Goal: Obtain resource: Download file/media

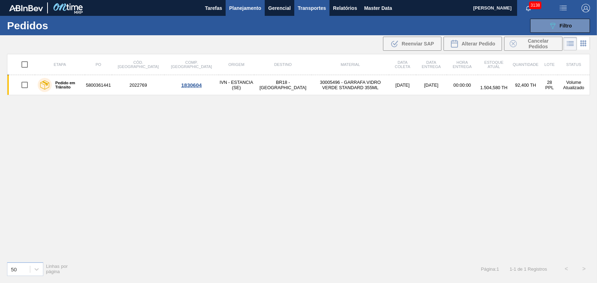
click at [337, 6] on span "Relatórios" at bounding box center [345, 8] width 24 height 8
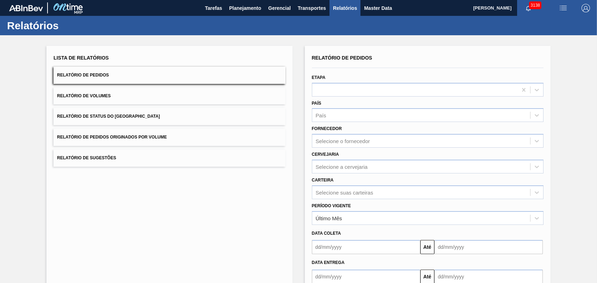
click at [137, 133] on button "Relatório de Pedidos Originados por Volume" at bounding box center [169, 136] width 232 height 17
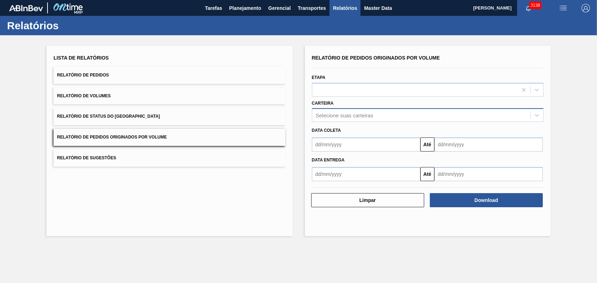
click at [360, 113] on div "Selecione suas carteiras" at bounding box center [344, 115] width 57 height 6
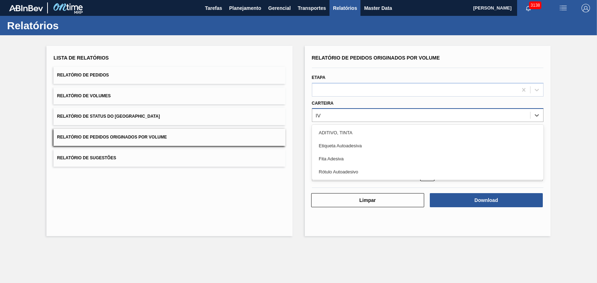
type input "I"
type input "VIDRO"
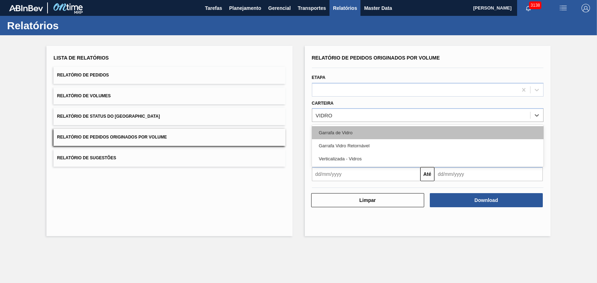
click at [366, 134] on div "Garrafa de Vidro" at bounding box center [428, 132] width 232 height 13
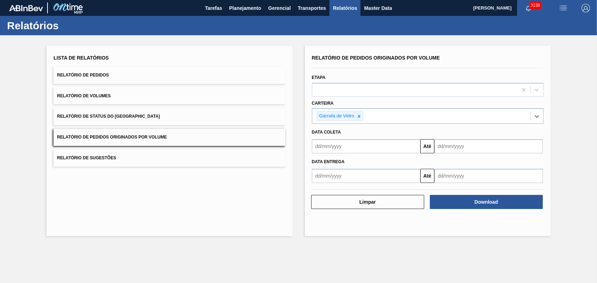
click at [347, 147] on input "text" at bounding box center [366, 146] width 108 height 14
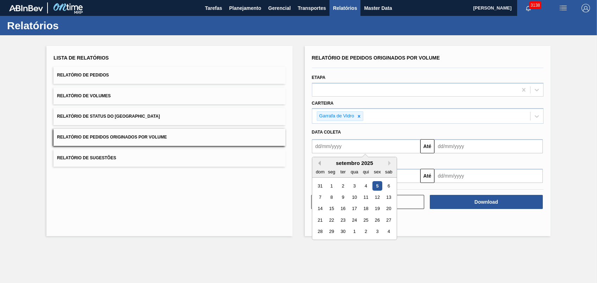
click at [318, 164] on button "Previous Month" at bounding box center [318, 162] width 5 height 5
click at [377, 183] on div "1" at bounding box center [377, 186] width 10 height 10
type input "[DATE]"
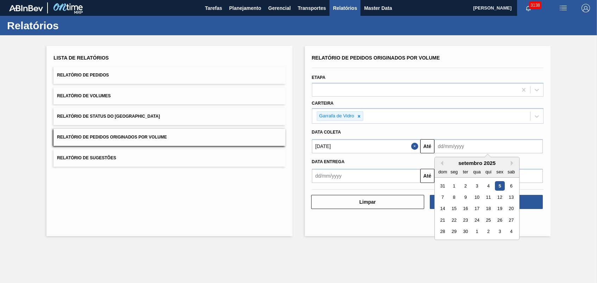
click at [474, 146] on input "text" at bounding box center [488, 146] width 108 height 14
click at [511, 185] on div "6" at bounding box center [511, 186] width 10 height 10
type input "[DATE]"
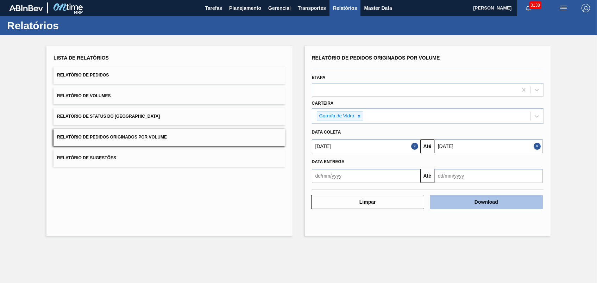
click at [493, 198] on button "Download" at bounding box center [486, 202] width 113 height 14
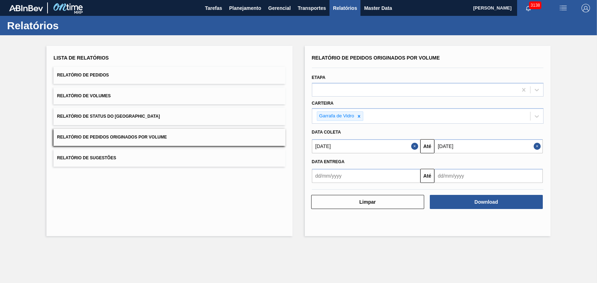
click at [129, 223] on div "Lista de Relatórios Relatório de Pedidos Relatório de Volumes Relatório de Stat…" at bounding box center [169, 141] width 246 height 190
drag, startPoint x: 174, startPoint y: 220, endPoint x: 189, endPoint y: 123, distance: 98.2
click at [175, 220] on div "Lista de Relatórios Relatório de Pedidos Relatório de Volumes Relatório de Stat…" at bounding box center [169, 141] width 246 height 190
click at [229, 7] on span "Planejamento" at bounding box center [245, 8] width 32 height 8
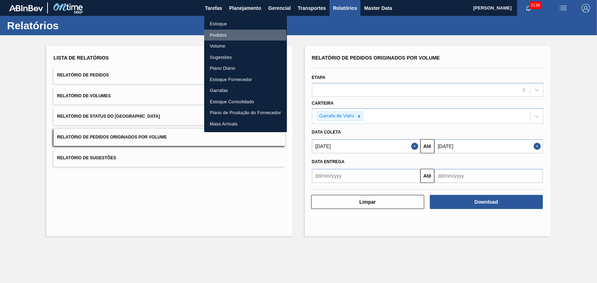
click at [223, 36] on li "Pedidos" at bounding box center [245, 35] width 83 height 11
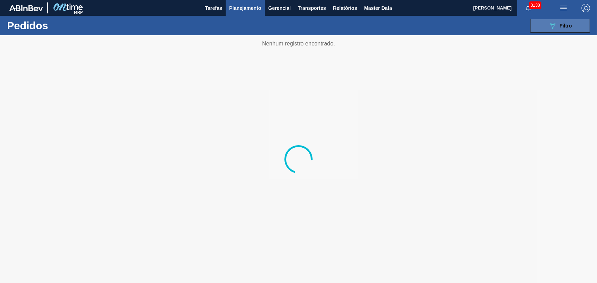
click at [546, 29] on button "089F7B8B-B2A5-4AFE-B5C0-19BA573D28AC Filtro" at bounding box center [560, 26] width 60 height 14
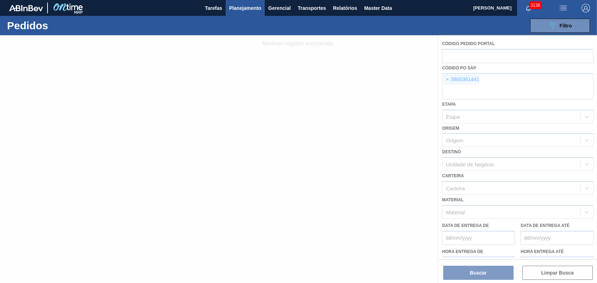
click at [451, 79] on div at bounding box center [298, 158] width 597 height 247
click at [445, 79] on div at bounding box center [298, 158] width 597 height 247
click at [446, 80] on div at bounding box center [298, 158] width 597 height 247
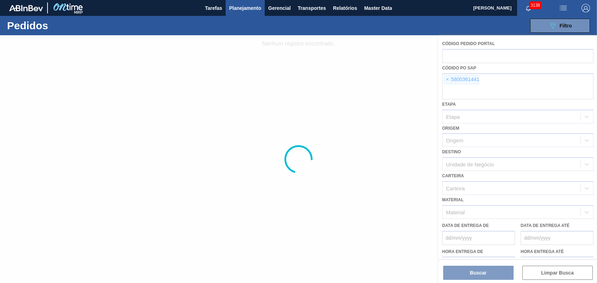
click at [446, 80] on div at bounding box center [298, 158] width 597 height 247
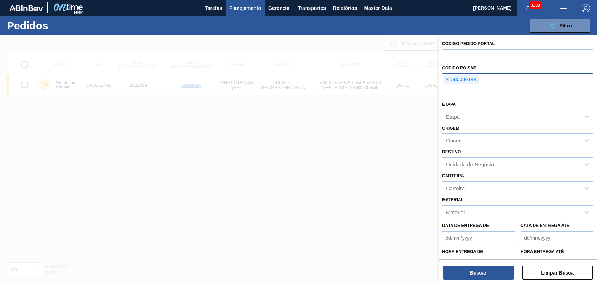
click at [447, 80] on span "×" at bounding box center [447, 79] width 7 height 8
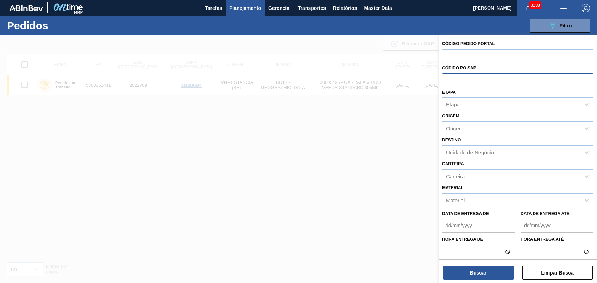
click at [447, 80] on input "text" at bounding box center [517, 79] width 151 height 13
paste input "text"
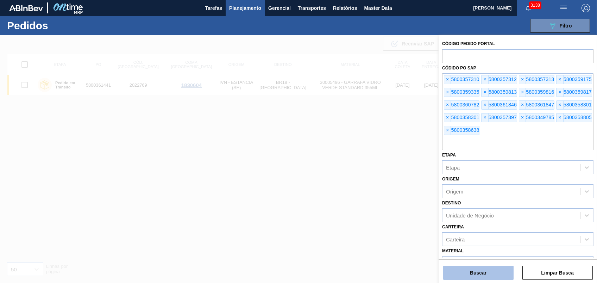
click at [473, 275] on button "Buscar" at bounding box center [478, 272] width 70 height 14
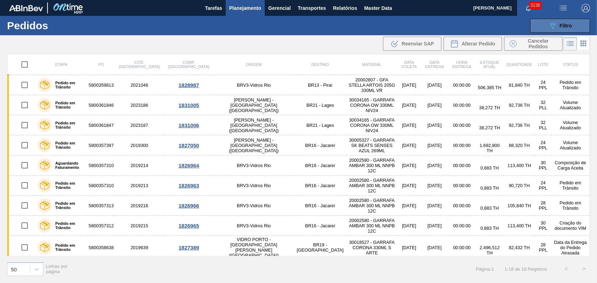
click at [546, 24] on button "089F7B8B-B2A5-4AFE-B5C0-19BA573D28AC Filtro" at bounding box center [560, 26] width 60 height 14
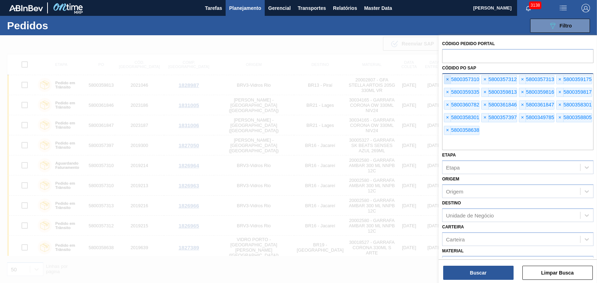
click at [447, 81] on span "×" at bounding box center [447, 79] width 7 height 8
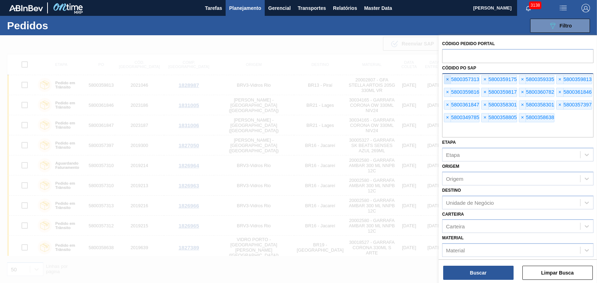
click at [447, 81] on span "×" at bounding box center [447, 79] width 7 height 8
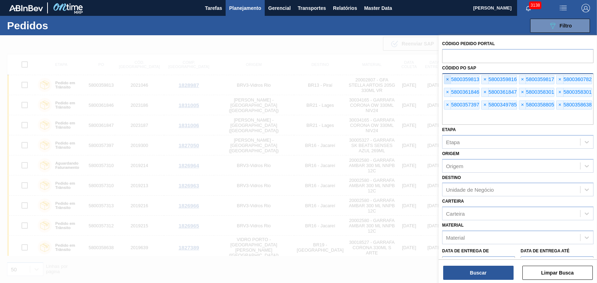
click at [447, 81] on span "×" at bounding box center [447, 79] width 7 height 8
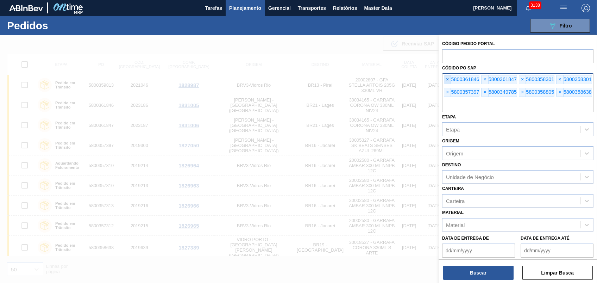
click at [447, 81] on span "×" at bounding box center [447, 79] width 7 height 8
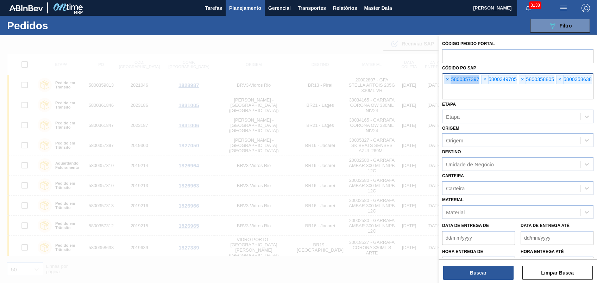
click at [447, 81] on span "×" at bounding box center [447, 79] width 7 height 8
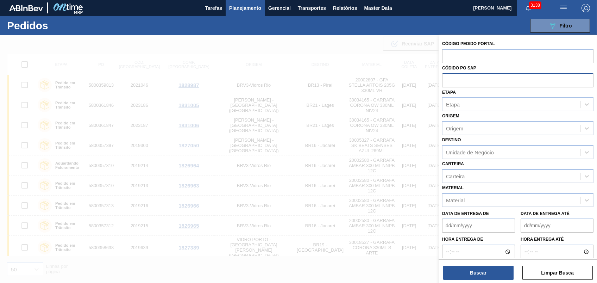
paste input "[DATE]"
type input "[DATE]"
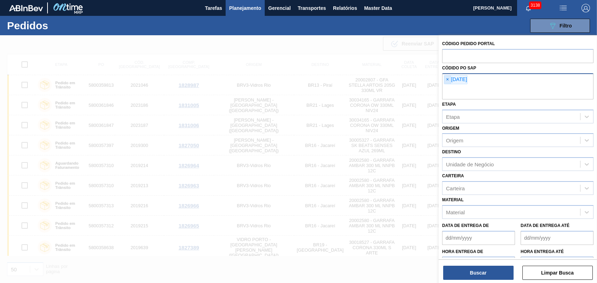
click at [448, 76] on span "×" at bounding box center [447, 79] width 7 height 8
paste input "5800359815"
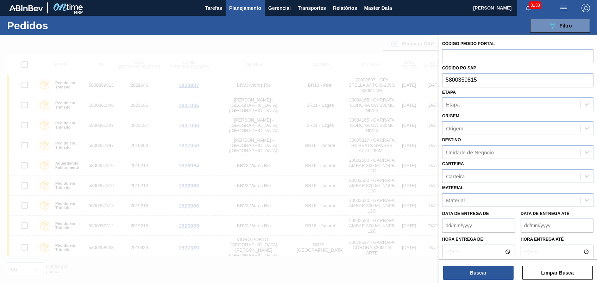
type input "5800359815"
click at [479, 264] on div "Buscar Limpar Busca" at bounding box center [517, 269] width 158 height 20
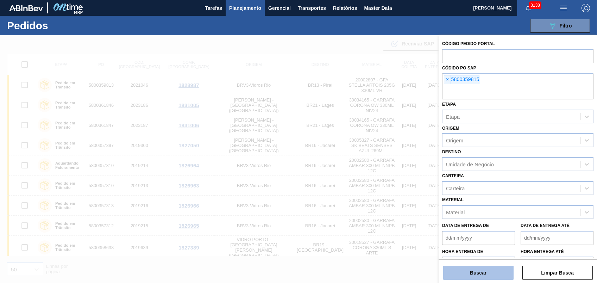
click at [481, 271] on button "Buscar" at bounding box center [478, 272] width 70 height 14
